Goal: Task Accomplishment & Management: Manage account settings

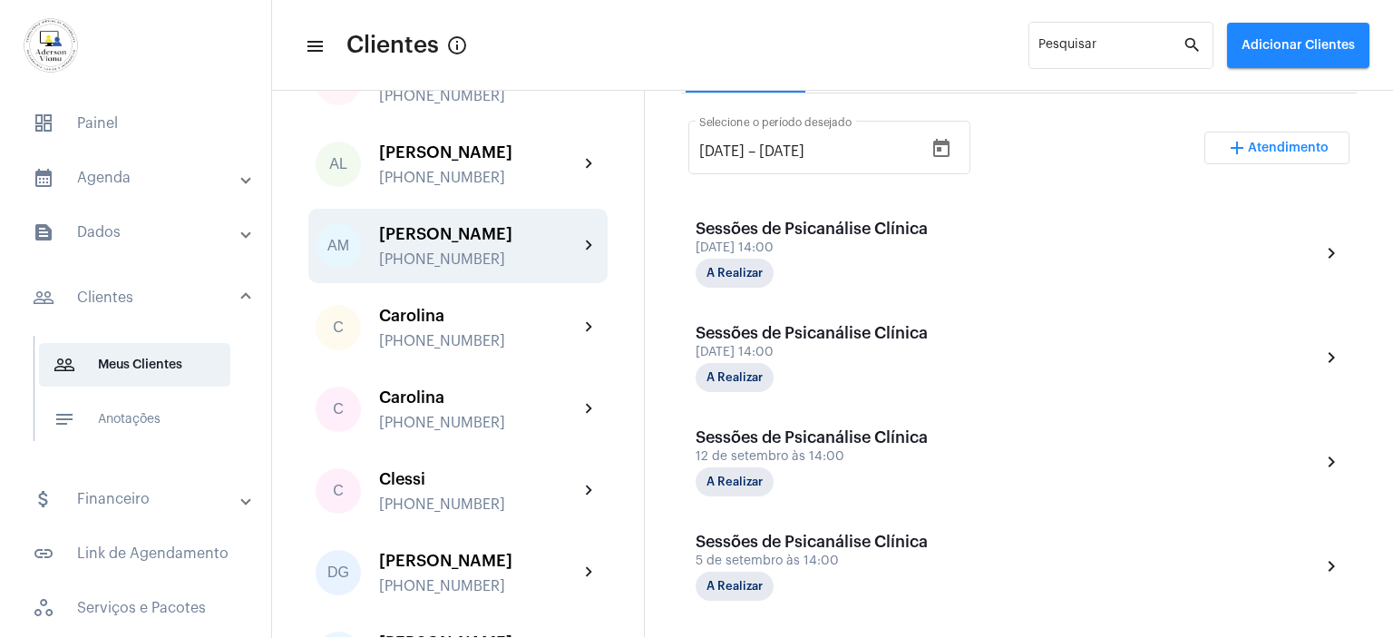
scroll to position [453, 0]
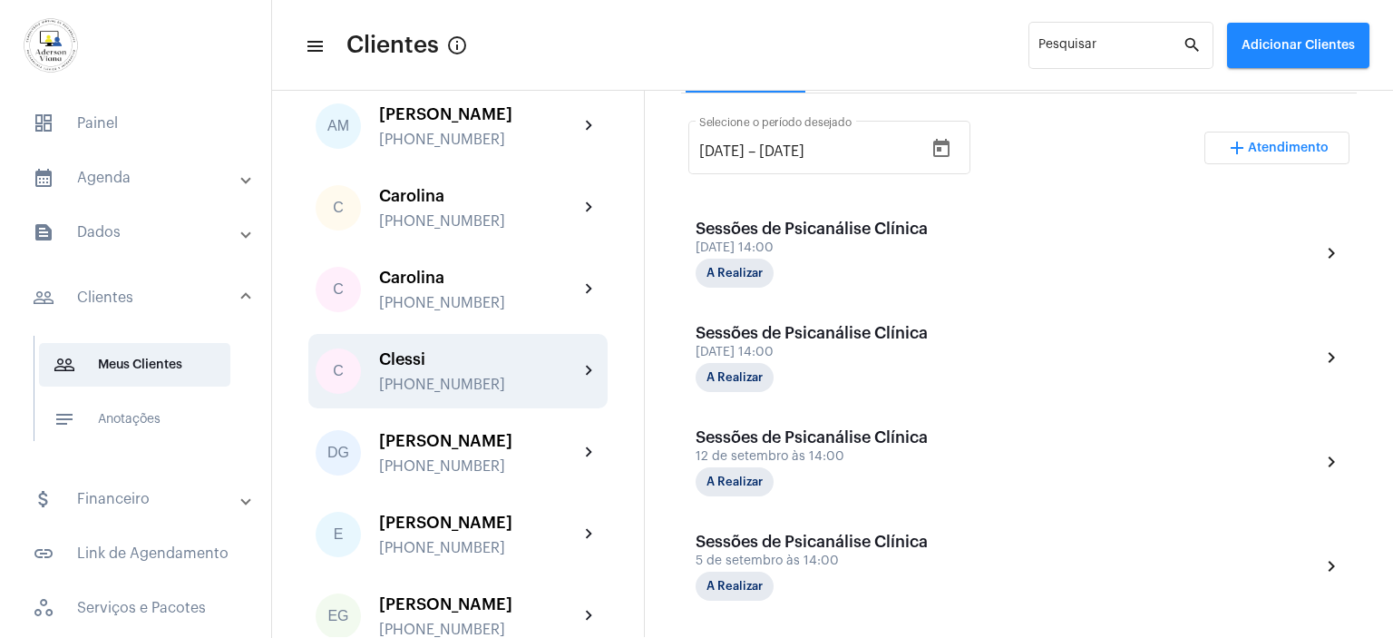
click at [428, 380] on div "[PHONE_NUMBER]" at bounding box center [479, 384] width 200 height 16
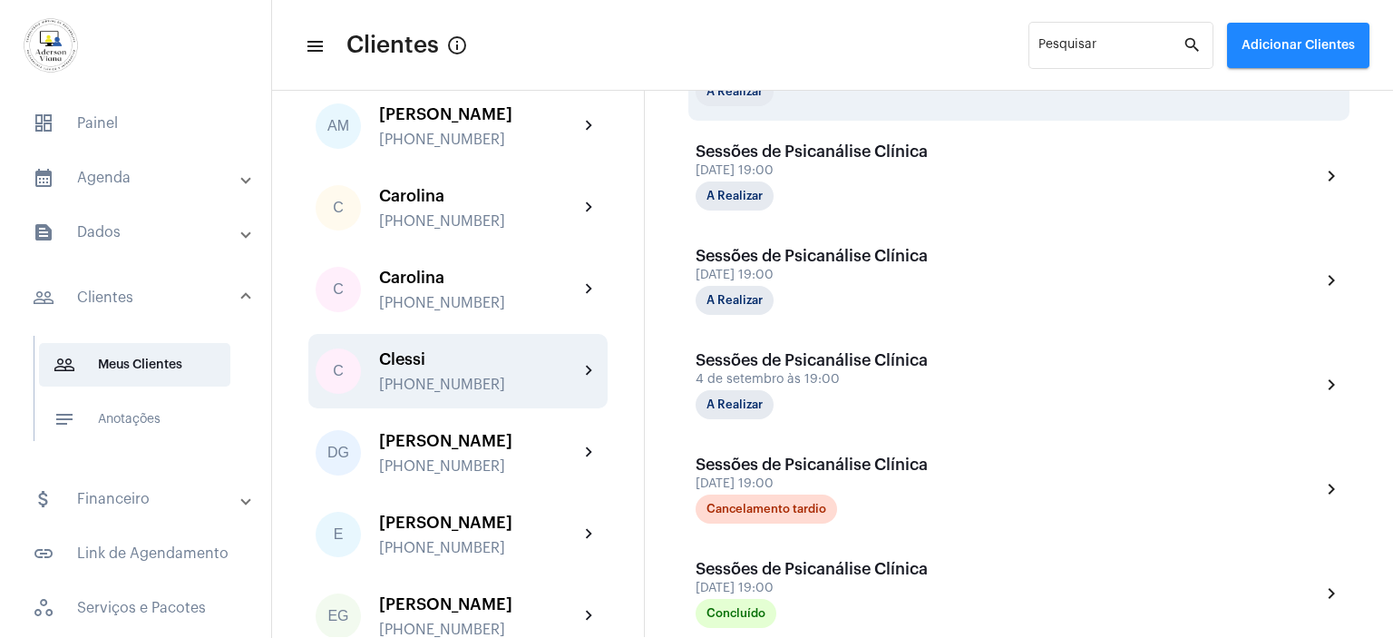
scroll to position [635, 0]
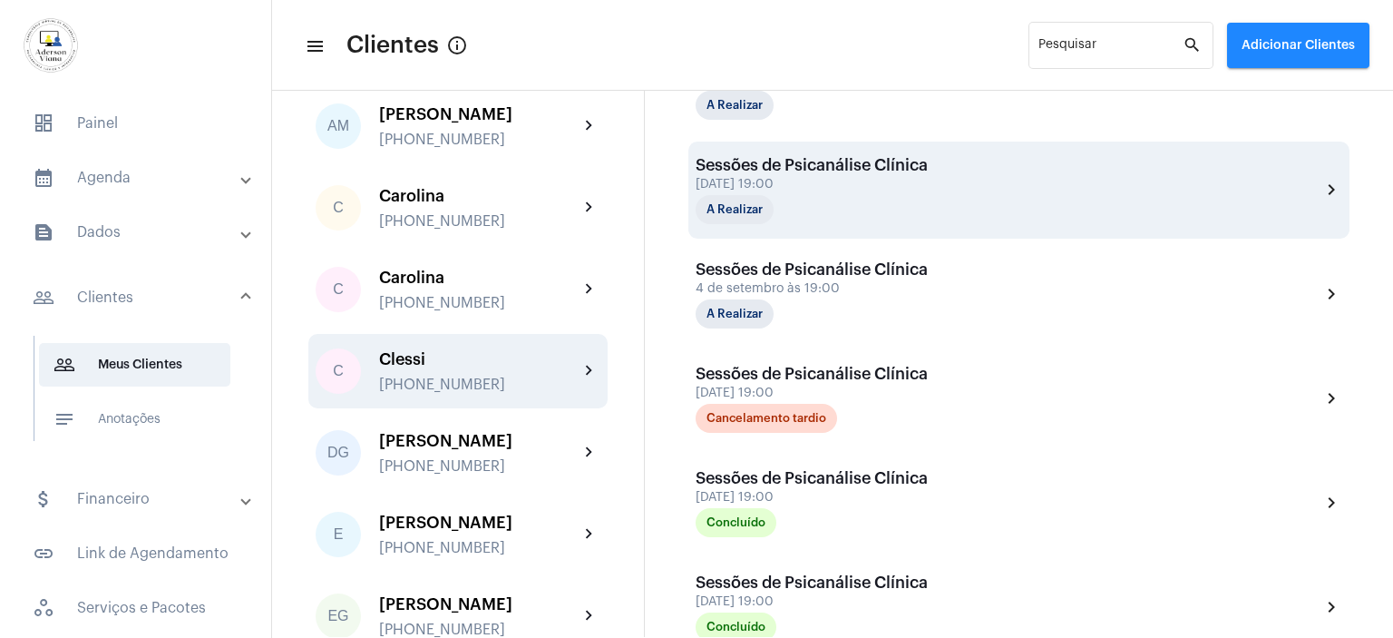
click at [798, 195] on div "A Realizar" at bounding box center [786, 209] width 181 height 29
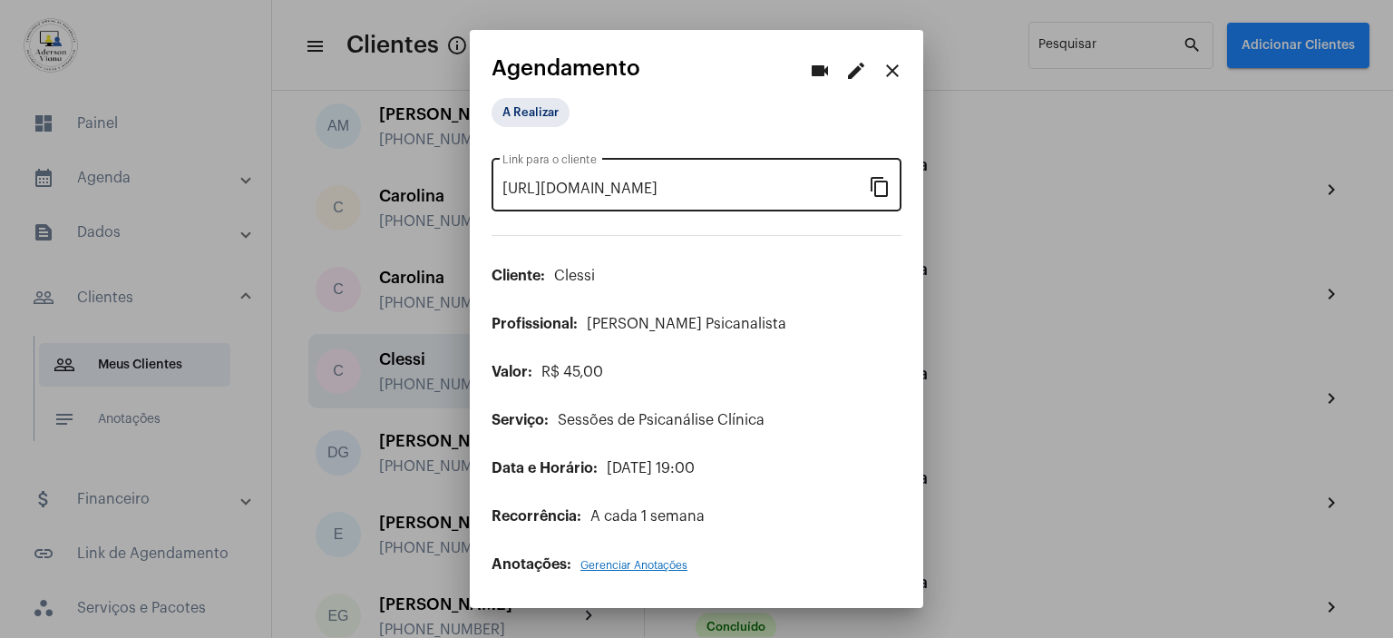
click at [879, 187] on mat-icon "content_copy" at bounding box center [880, 186] width 22 height 22
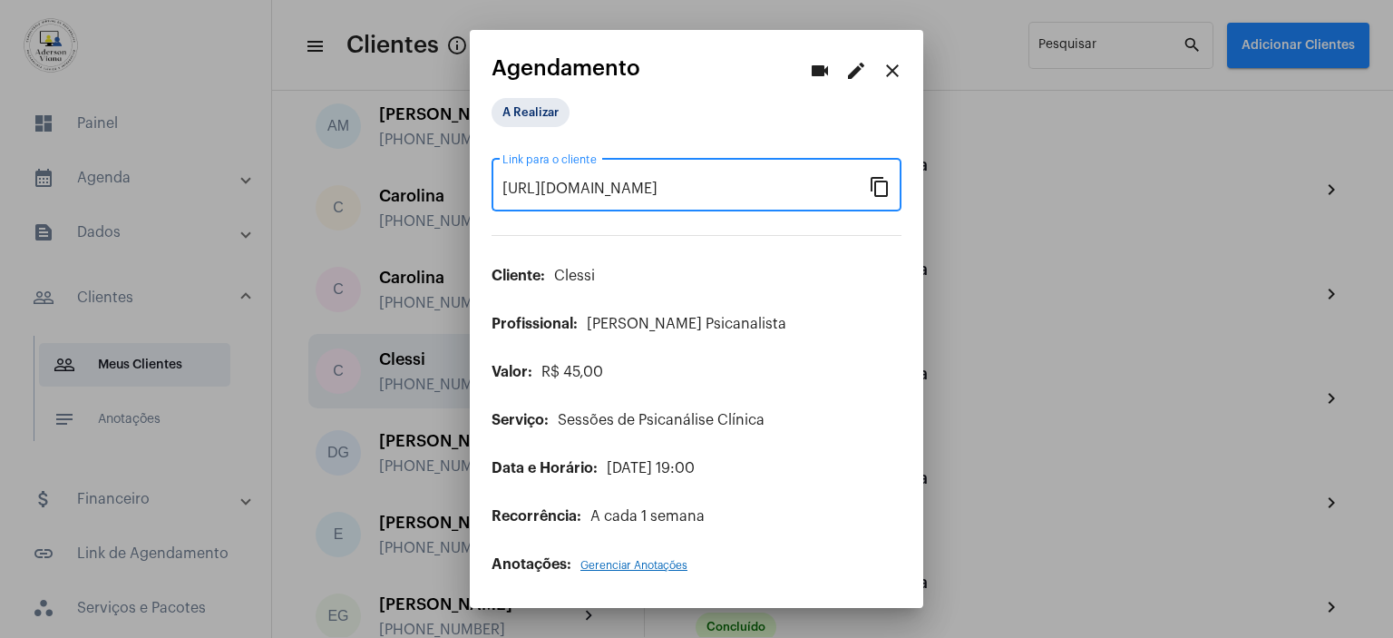
click at [895, 64] on mat-icon "close" at bounding box center [893, 71] width 22 height 22
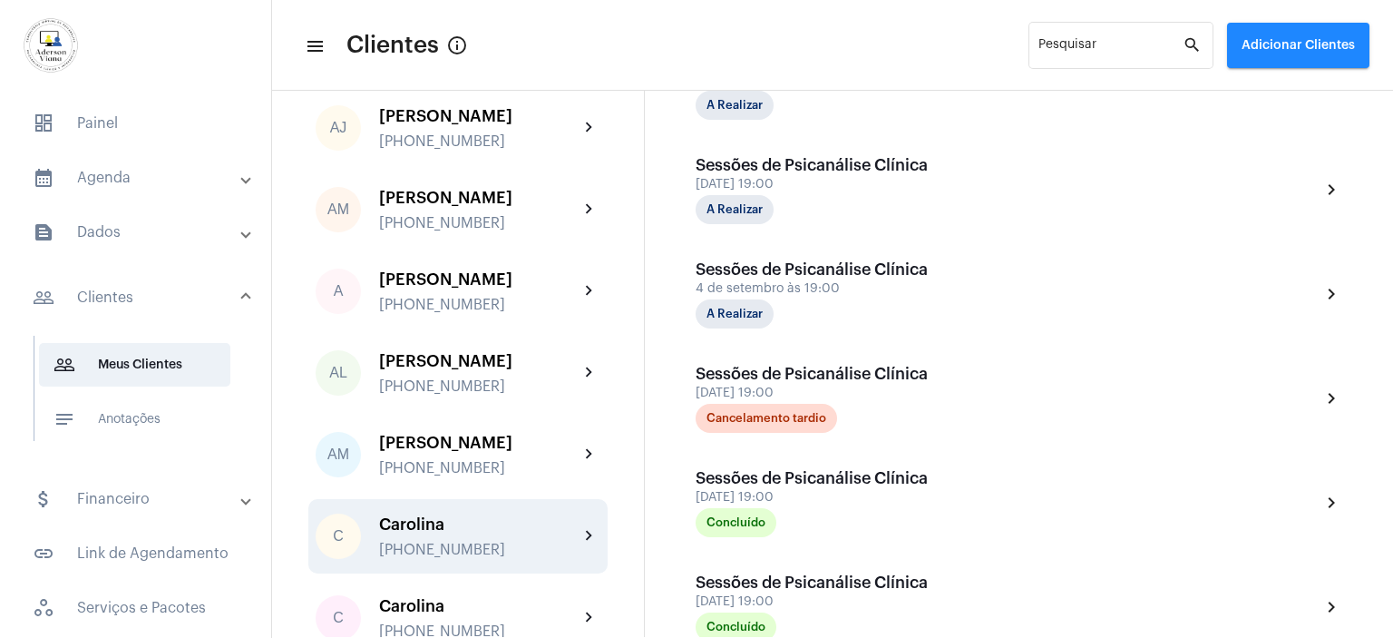
scroll to position [181, 0]
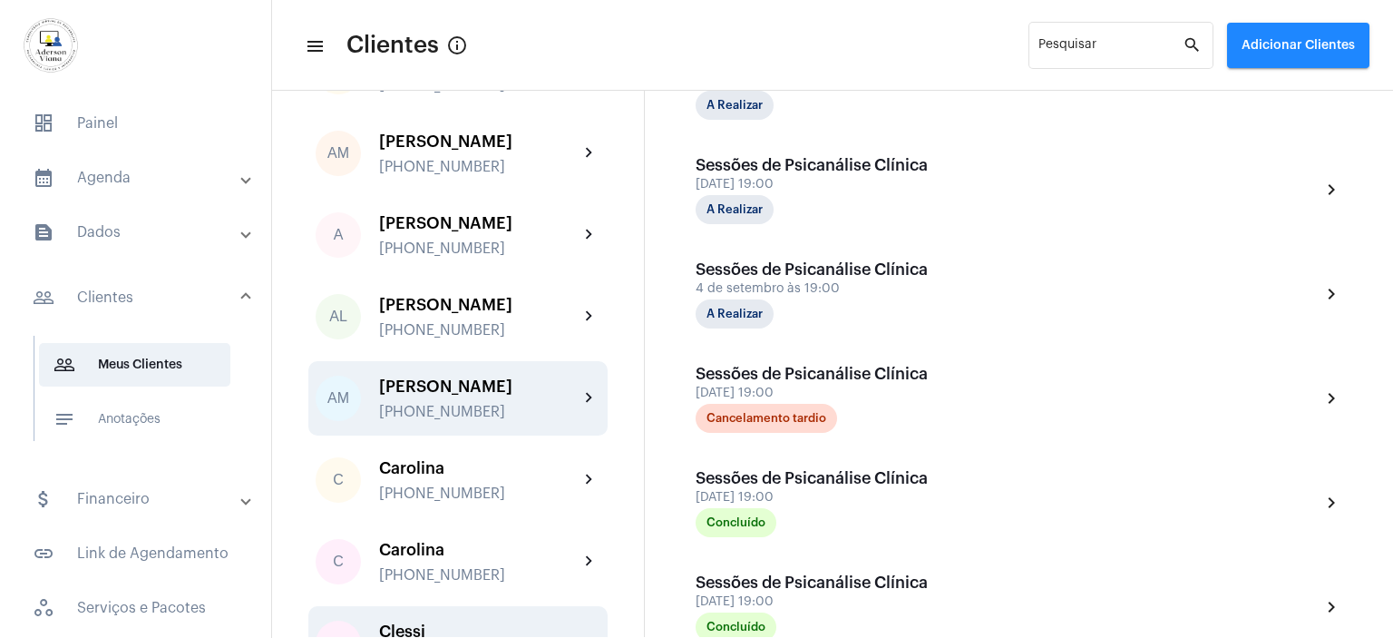
click at [460, 384] on div "[PERSON_NAME]" at bounding box center [479, 386] width 200 height 18
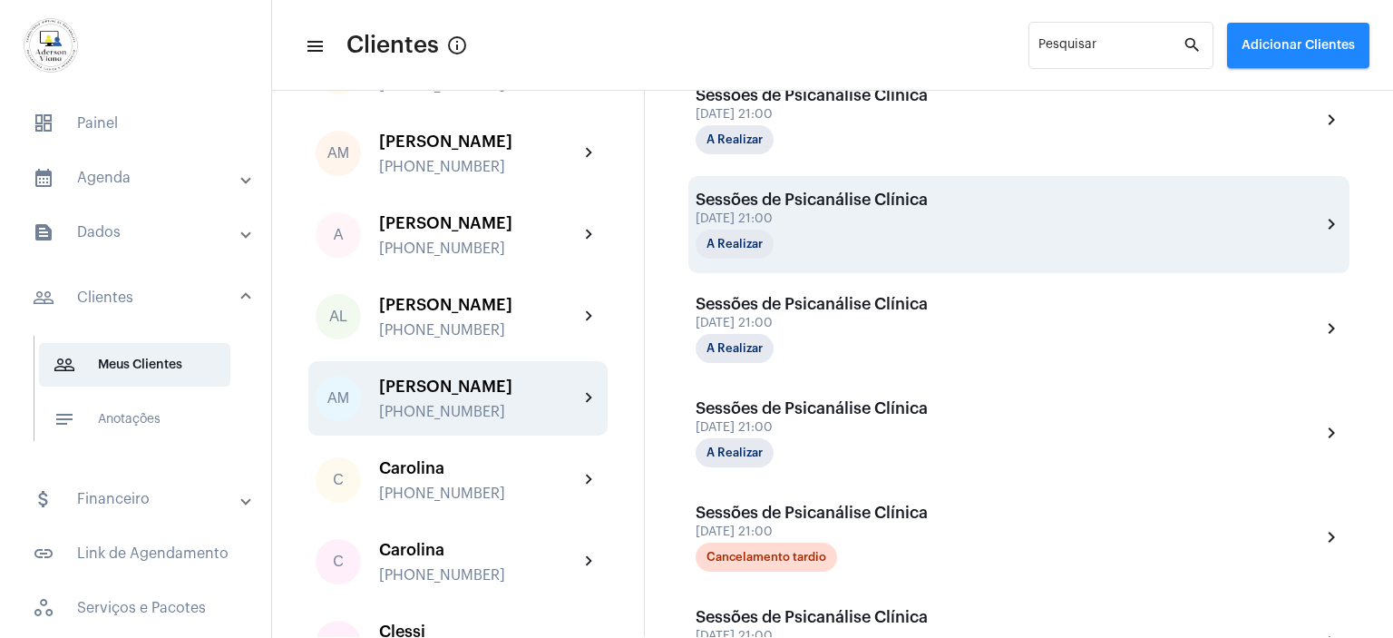
scroll to position [544, 0]
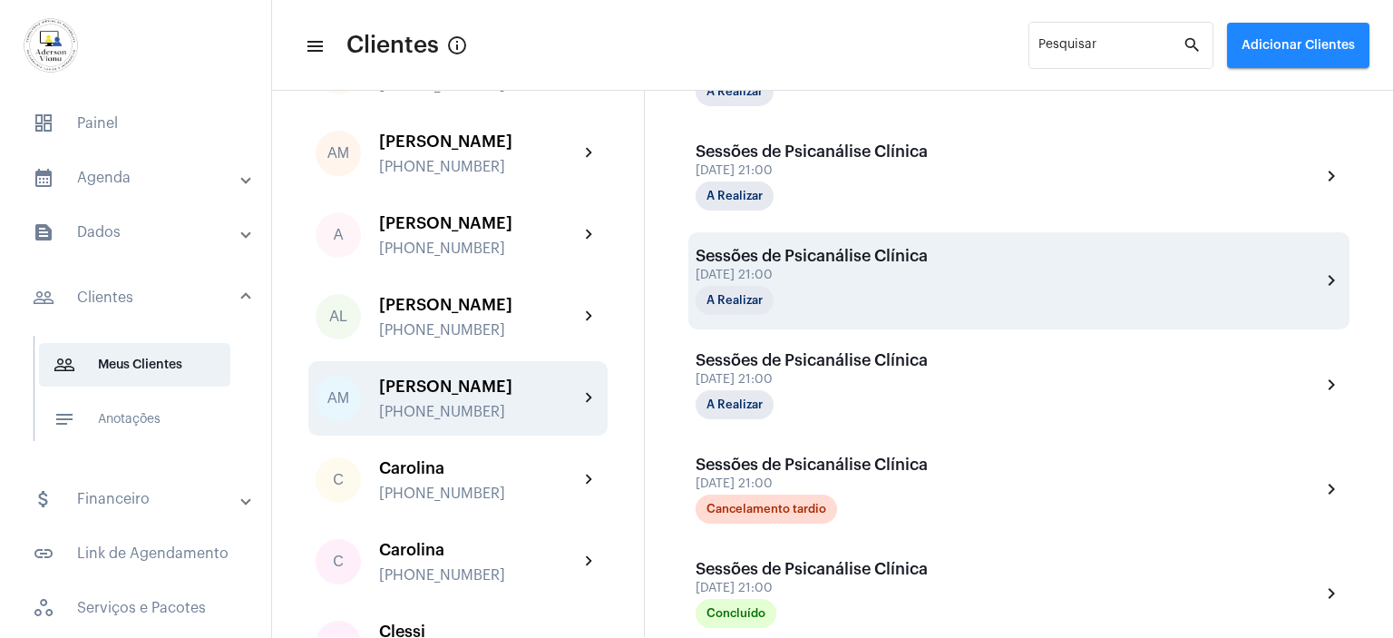
click at [859, 286] on div "A Realizar" at bounding box center [786, 300] width 181 height 29
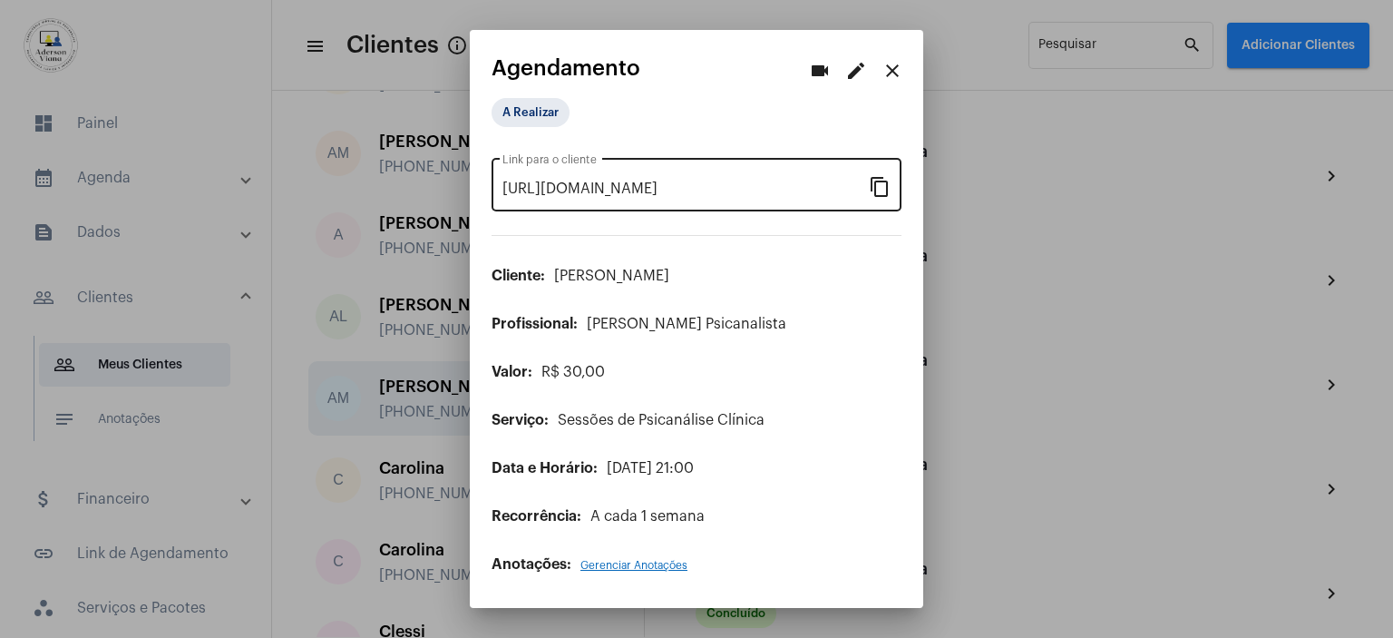
click at [886, 191] on mat-icon "content_copy" at bounding box center [880, 186] width 22 height 22
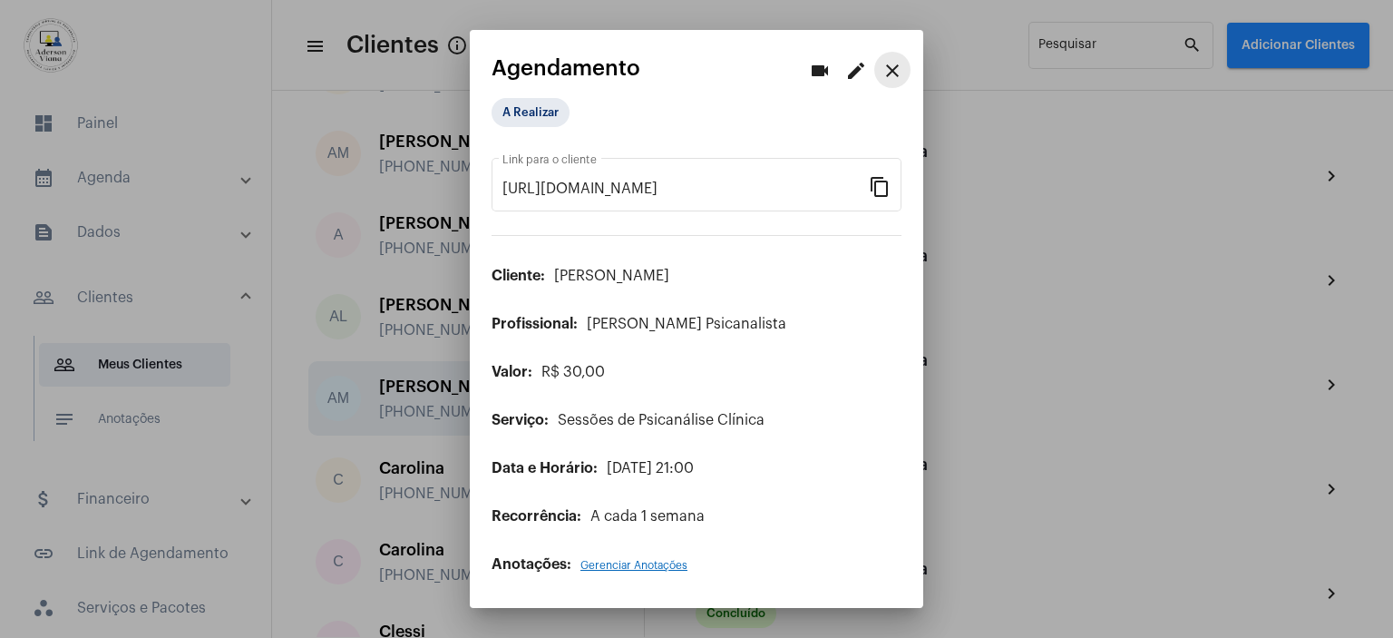
click at [900, 64] on mat-icon "close" at bounding box center [893, 71] width 22 height 22
